Goal: Communication & Community: Connect with others

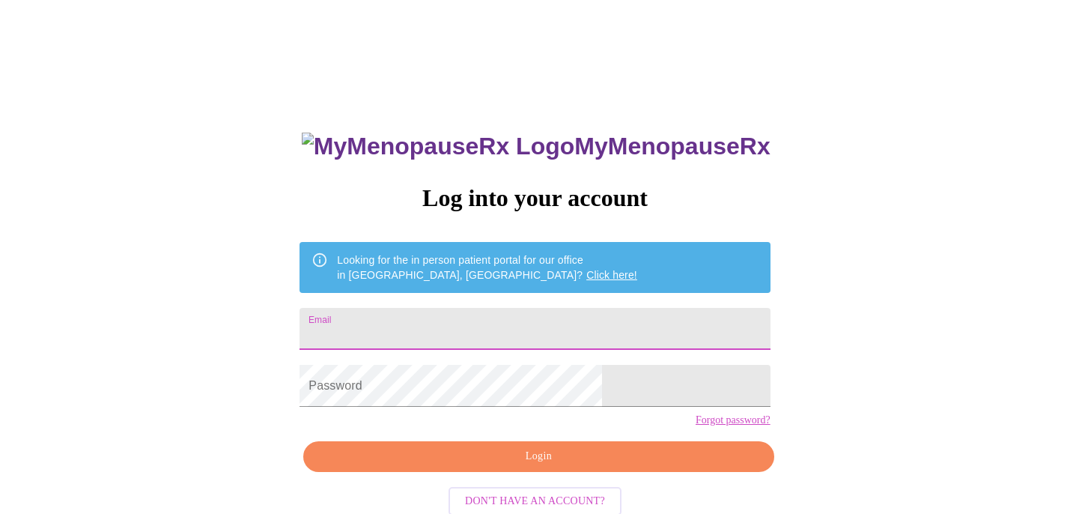
click at [509, 313] on input "Email" at bounding box center [535, 329] width 470 height 42
type input "[EMAIL_ADDRESS][DOMAIN_NAME]"
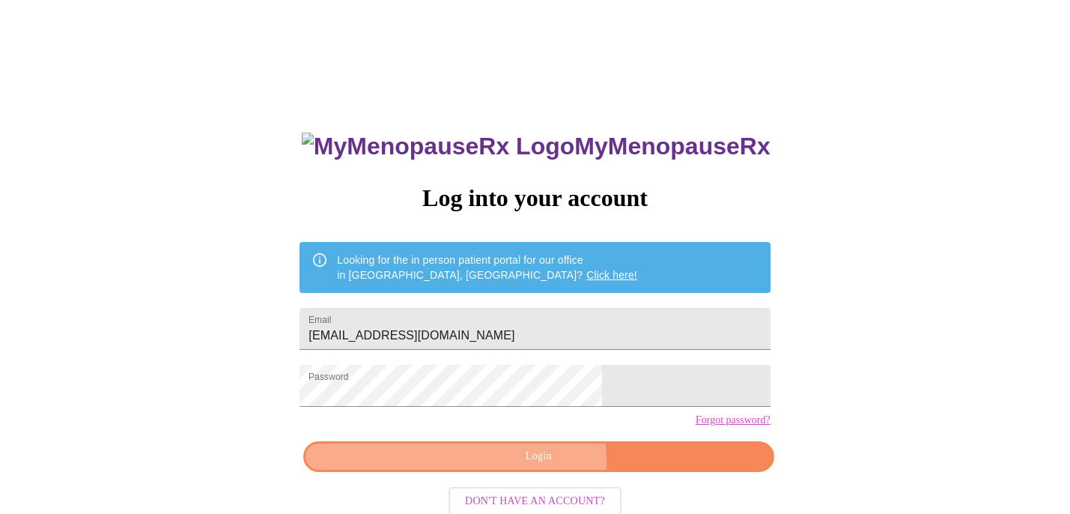
click at [475, 466] on span "Login" at bounding box center [539, 456] width 436 height 19
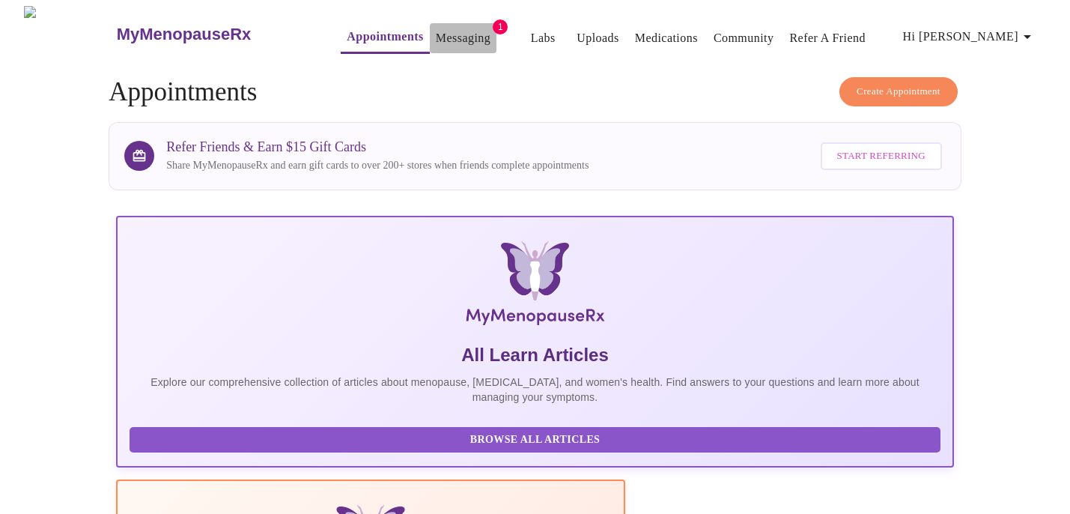
click at [436, 28] on link "Messaging" at bounding box center [463, 38] width 55 height 21
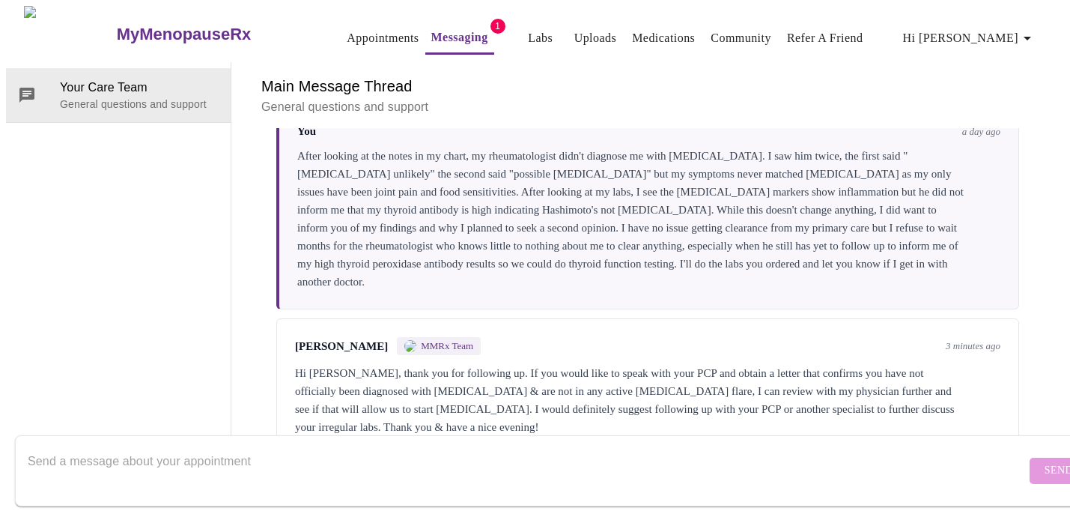
scroll to position [1143, 0]
